Goal: Communication & Community: Answer question/provide support

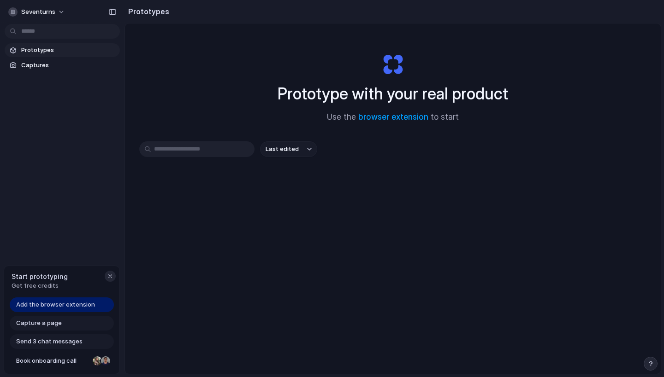
click at [108, 277] on div "button" at bounding box center [109, 276] width 7 height 7
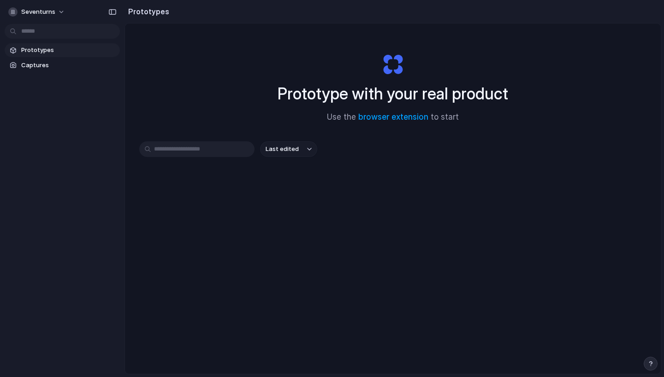
click at [234, 158] on div "Last edited" at bounding box center [392, 181] width 507 height 81
click at [230, 153] on input "text" at bounding box center [196, 149] width 115 height 16
click at [272, 151] on span "Last edited" at bounding box center [281, 149] width 33 height 9
click at [240, 114] on div "Last edited Last created Alphabetical" at bounding box center [332, 188] width 664 height 377
click at [33, 65] on span "Captures" at bounding box center [68, 65] width 95 height 9
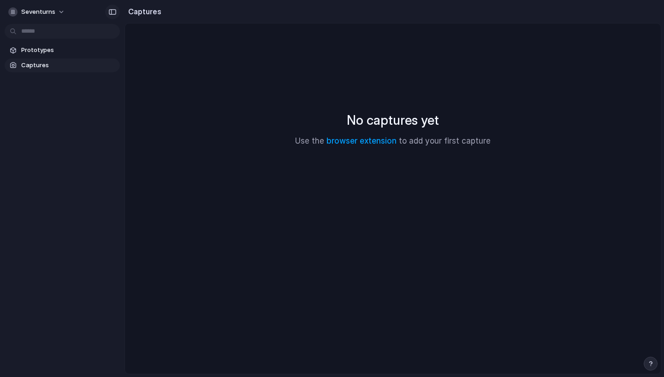
click at [114, 13] on div "button" at bounding box center [112, 12] width 8 height 6
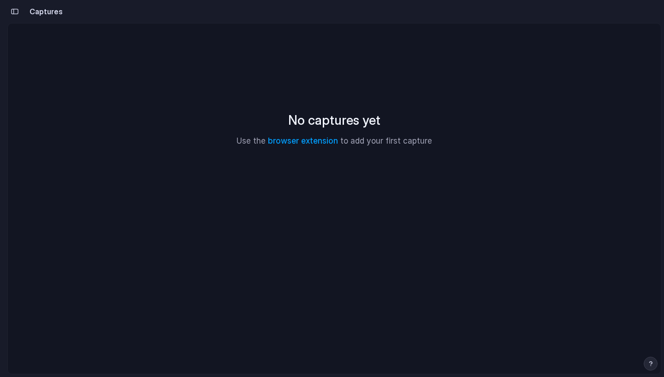
click at [12, 12] on div "button" at bounding box center [15, 11] width 8 height 6
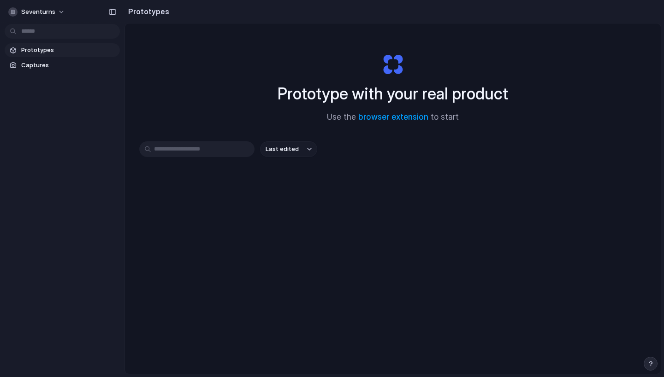
click at [649, 368] on button "button" at bounding box center [650, 364] width 14 height 14
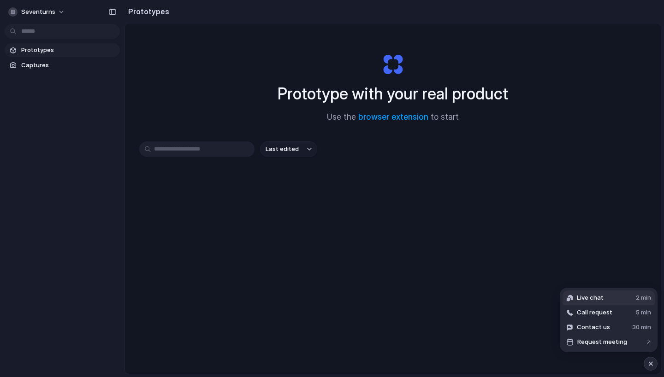
click at [598, 300] on span "Live chat" at bounding box center [589, 298] width 27 height 9
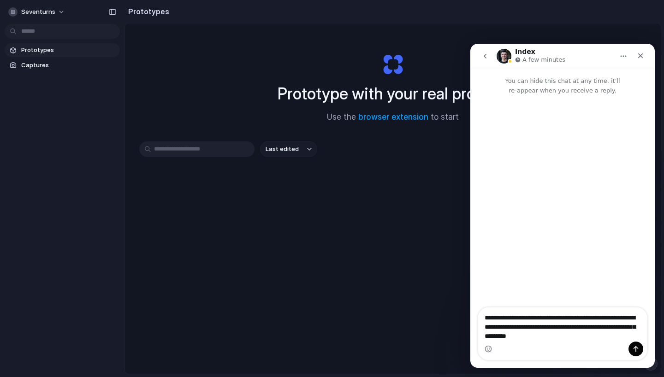
type textarea "**********"
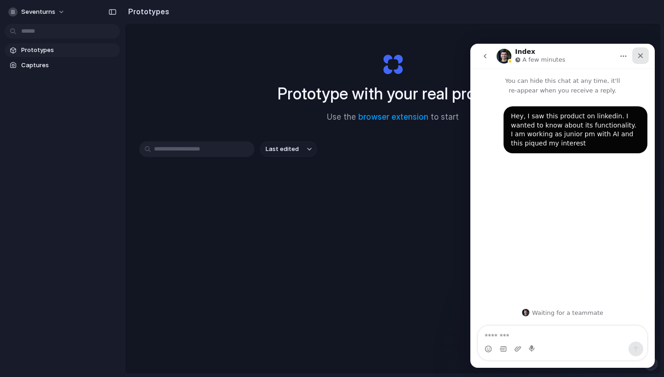
click at [636, 55] on icon "Close" at bounding box center [639, 55] width 7 height 7
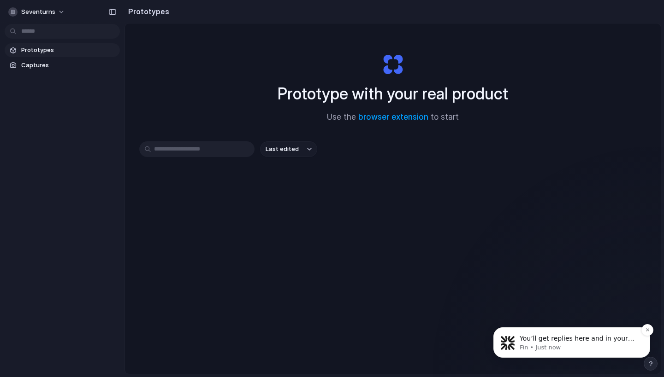
click at [573, 346] on p "Fin • Just now" at bounding box center [578, 348] width 119 height 8
